Goal: Transaction & Acquisition: Obtain resource

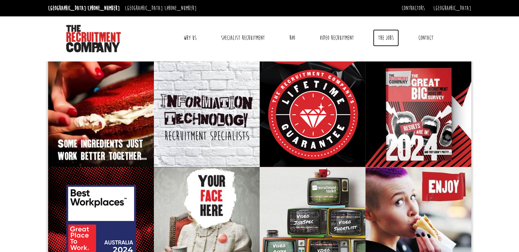
click at [387, 40] on link "The Jobs" at bounding box center [386, 37] width 26 height 17
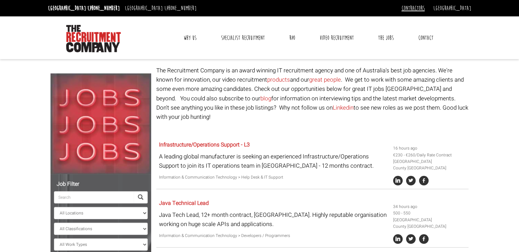
click at [425, 10] on link "Contractors" at bounding box center [412, 8] width 23 height 8
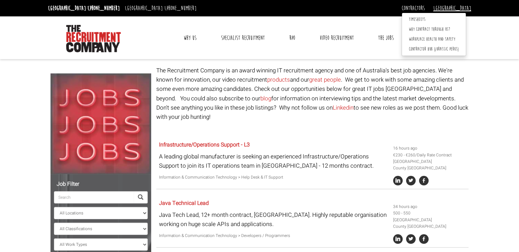
click at [461, 9] on link "[GEOGRAPHIC_DATA]" at bounding box center [452, 8] width 38 height 8
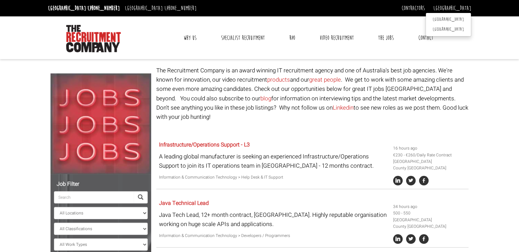
click at [405, 7] on div "Contractors Timesheets Why Contract Through Us? Workplace health and safety Con…" at bounding box center [367, 8] width 214 height 11
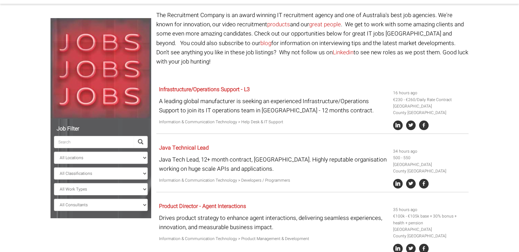
scroll to position [114, 0]
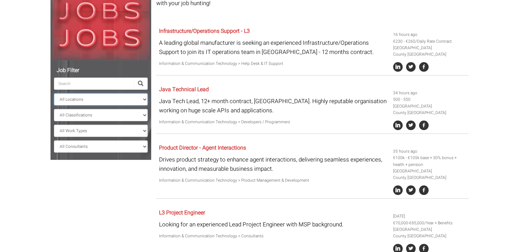
click at [147, 98] on select "All Locations Sydney Melbourne Ireland Sydney CBD Parramatta Circular Quay Nort…" at bounding box center [101, 99] width 94 height 12
select select "Melbourne"
click at [54, 93] on select "All Locations Sydney Melbourne Ireland Sydney CBD Parramatta Circular Quay Nort…" at bounding box center [101, 99] width 94 height 12
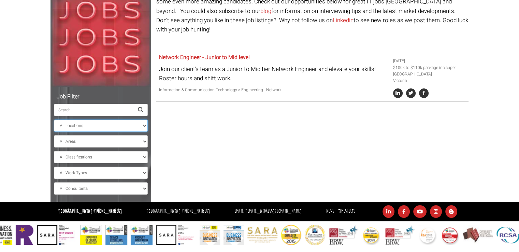
scroll to position [87, 0]
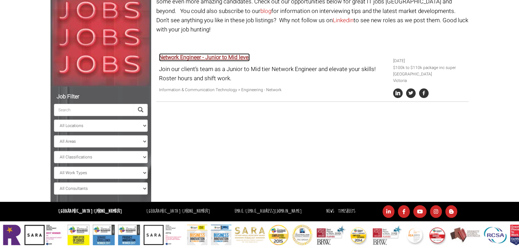
click at [209, 53] on link "Network Engineer - Junior to Mid level" at bounding box center [204, 57] width 91 height 8
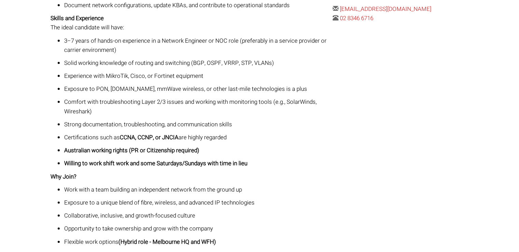
scroll to position [443, 0]
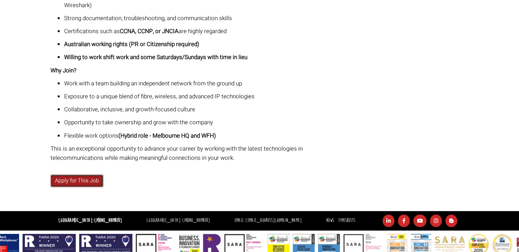
click at [81, 174] on link "Apply for This Job" at bounding box center [76, 180] width 53 height 13
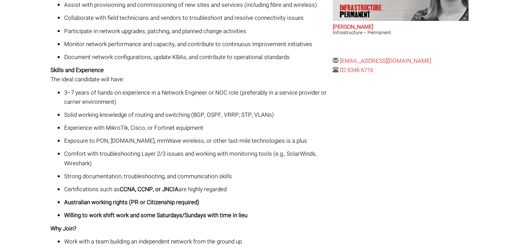
scroll to position [273, 0]
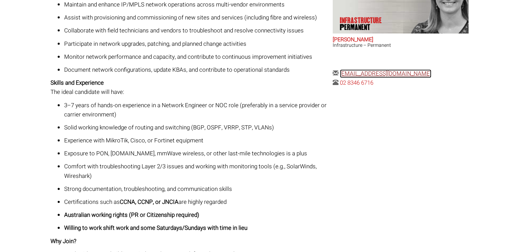
click at [343, 74] on link "amandae@therecruitmentcompany.com" at bounding box center [385, 73] width 91 height 9
drag, startPoint x: 445, startPoint y: 73, endPoint x: 340, endPoint y: 76, distance: 105.1
copy link "amandae@therecruitmentcompany.com"
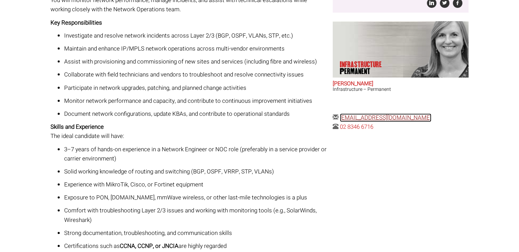
scroll to position [216, 0]
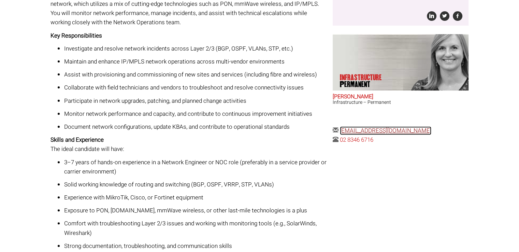
copy link "amandae@therecruitmentcompany.com"
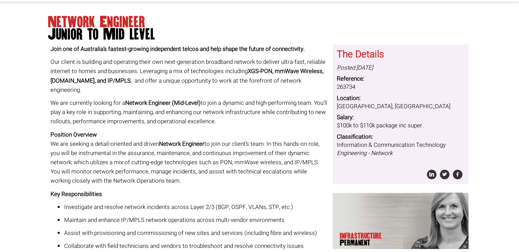
scroll to position [45, 0]
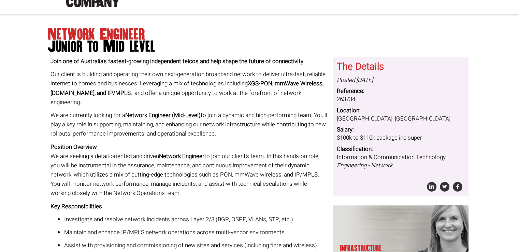
click at [300, 39] on h1 "Network Engineer Junior to Mid level" at bounding box center [259, 40] width 423 height 25
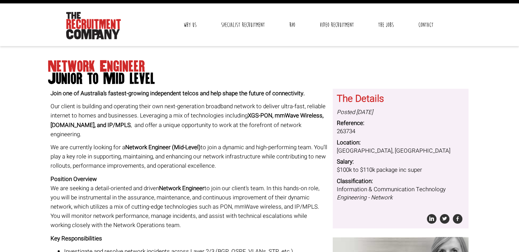
scroll to position [0, 0]
